Goal: Communication & Community: Share content

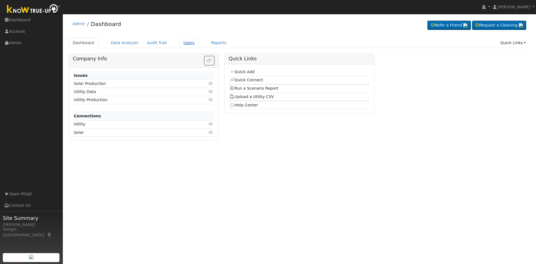
click at [182, 42] on link "Users" at bounding box center [189, 43] width 20 height 10
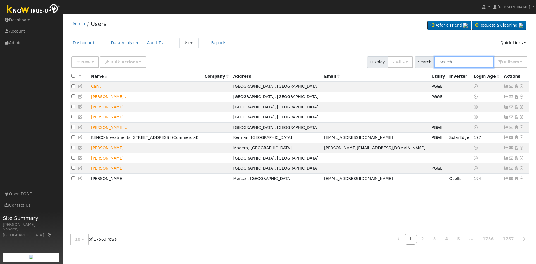
click at [469, 65] on input "text" at bounding box center [464, 61] width 59 height 11
paste input "[PERSON_NAME]"
type input "[PERSON_NAME]"
click at [463, 63] on input "text" at bounding box center [464, 61] width 59 height 11
paste input "[PERSON_NAME]"
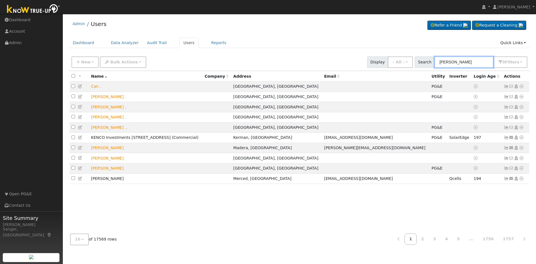
type input "Nicholas Burns"
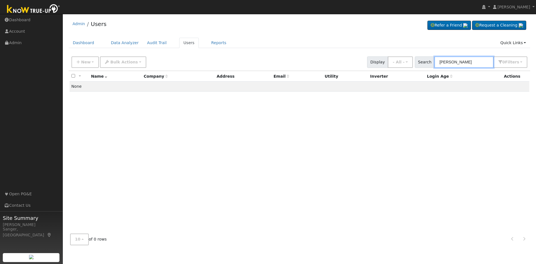
click at [472, 60] on input "[PERSON_NAME]" at bounding box center [464, 61] width 59 height 11
click at [473, 61] on input "[PERSON_NAME]" at bounding box center [464, 61] width 59 height 11
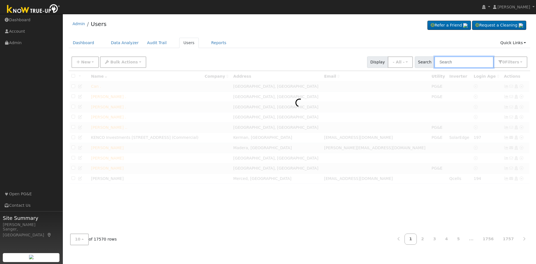
click at [463, 62] on input "text" at bounding box center [464, 61] width 59 height 11
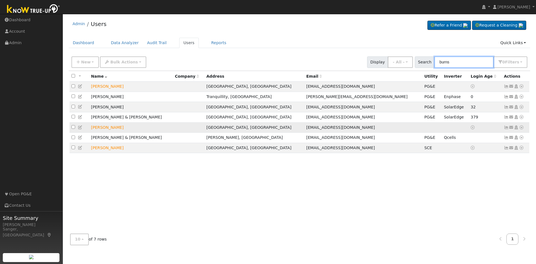
type input "burns"
click at [511, 129] on icon at bounding box center [511, 127] width 5 height 4
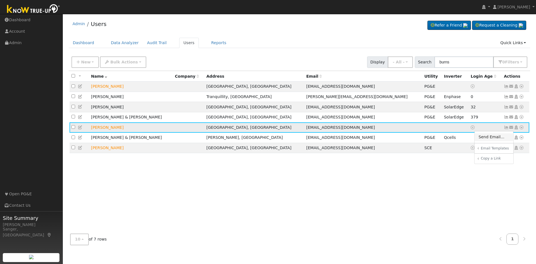
click at [487, 140] on link "Send Email..." at bounding box center [494, 137] width 39 height 8
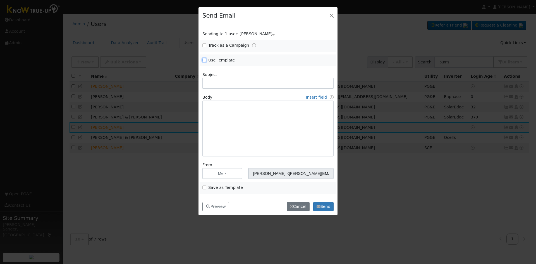
click at [204, 60] on input "Use Template" at bounding box center [204, 60] width 4 height 4
checkbox input "true"
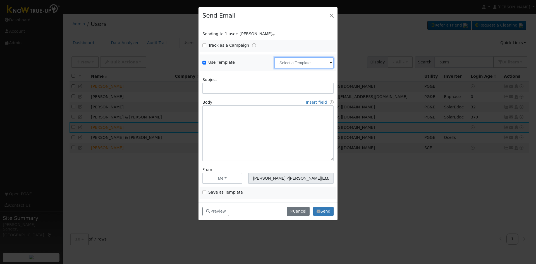
click at [304, 62] on input "text" at bounding box center [303, 62] width 59 height 11
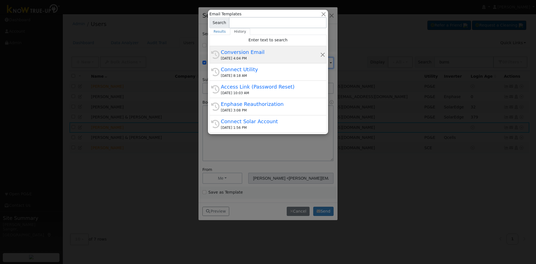
click at [249, 54] on div "Conversion Email" at bounding box center [270, 52] width 99 height 8
type input "Conversion Email"
type input "Connect Your Utility Account"
type textarea "Dear {user_fname}, The first step is to connect your electric utility account. …"
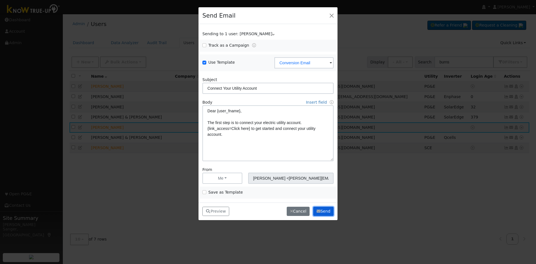
click at [328, 210] on button "Send" at bounding box center [323, 211] width 20 height 9
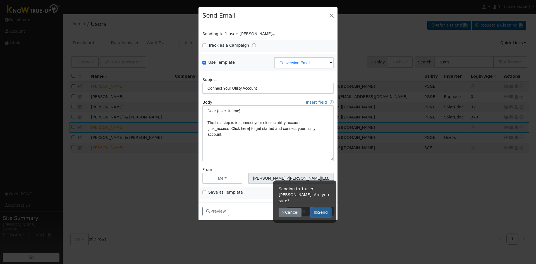
click at [325, 208] on button "Send" at bounding box center [321, 212] width 20 height 9
